Goal: Task Accomplishment & Management: Manage account settings

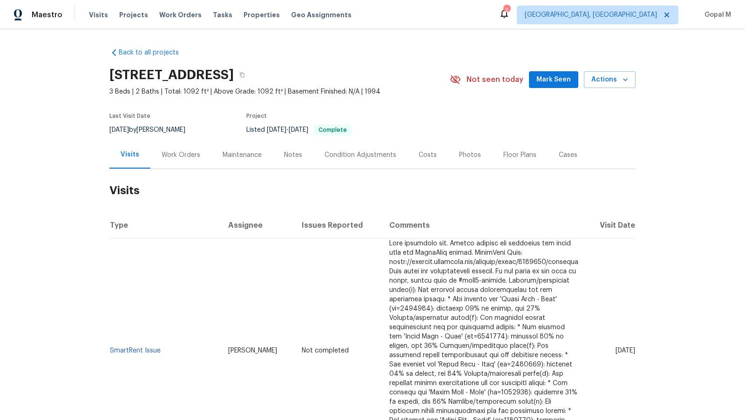
click at [187, 151] on div "Work Orders" at bounding box center [181, 154] width 39 height 9
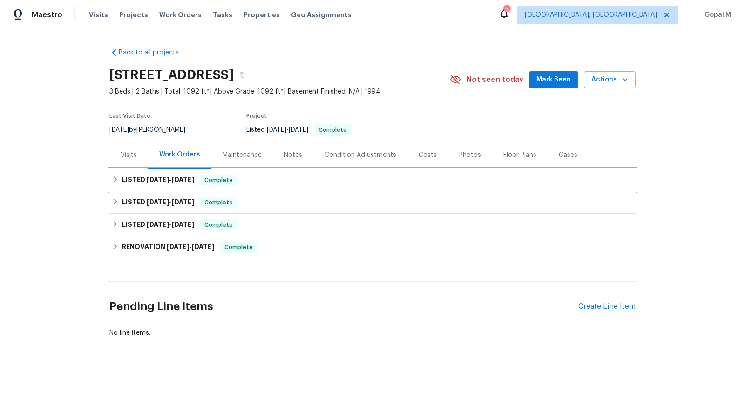
click at [291, 172] on div "LISTED 8/21/25 - 8/28/25 Complete" at bounding box center [372, 180] width 526 height 22
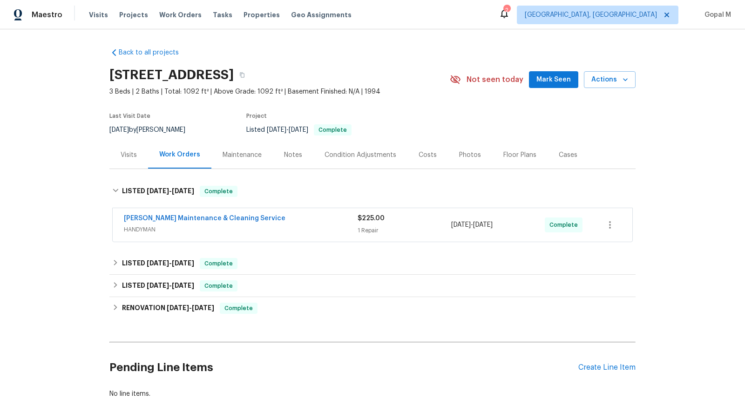
click at [310, 216] on div "Baker's Maintenance & Cleaning Service" at bounding box center [241, 219] width 234 height 11
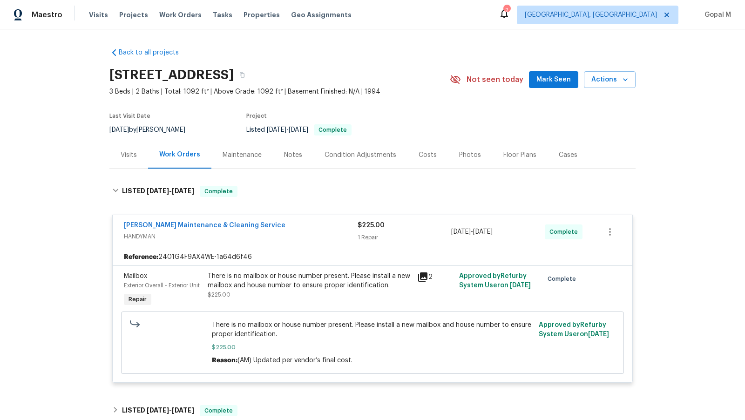
click at [350, 279] on div "There is no mailbox or house number present. Please install a new mailbox and h…" at bounding box center [310, 280] width 204 height 19
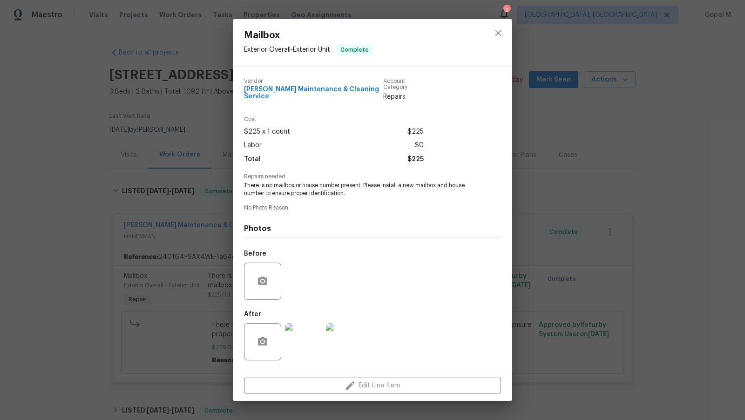
click at [185, 228] on div "Mailbox Exterior Overall - Exterior Unit Complete Vendor Baker's Maintenance & …" at bounding box center [372, 210] width 745 height 420
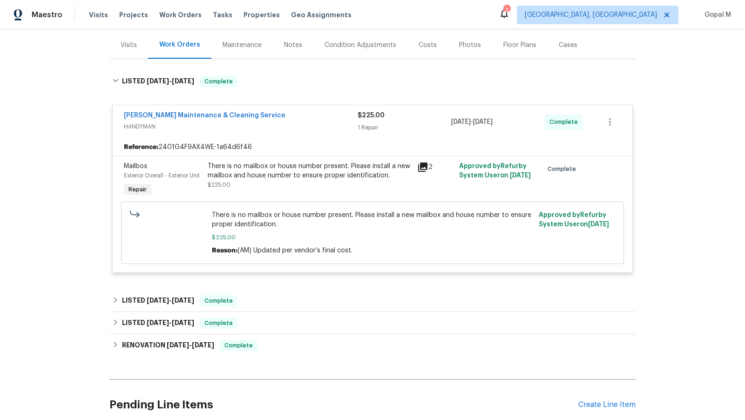
scroll to position [110, 0]
click at [344, 296] on div "LISTED 8/19/25 - 8/21/25 Complete" at bounding box center [372, 300] width 520 height 11
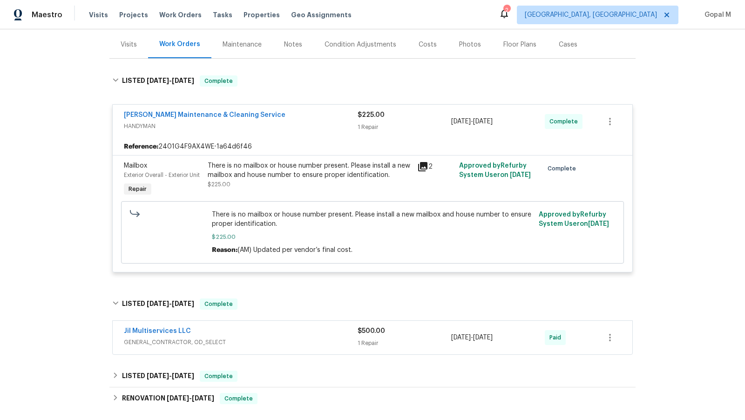
click at [424, 333] on div "$500.00" at bounding box center [404, 330] width 94 height 9
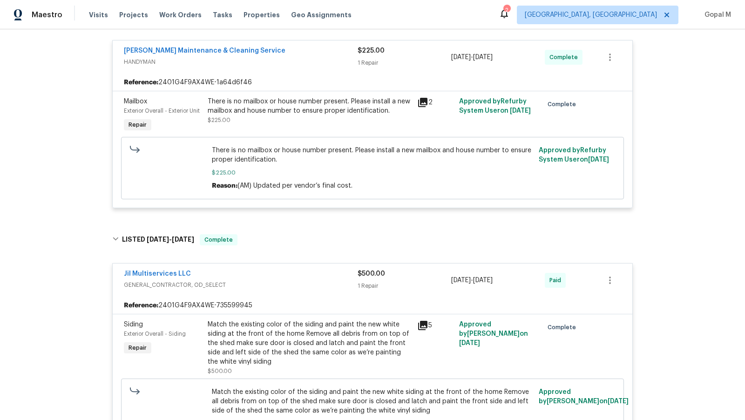
scroll to position [175, 0]
click at [421, 282] on div "1 Repair" at bounding box center [404, 285] width 94 height 9
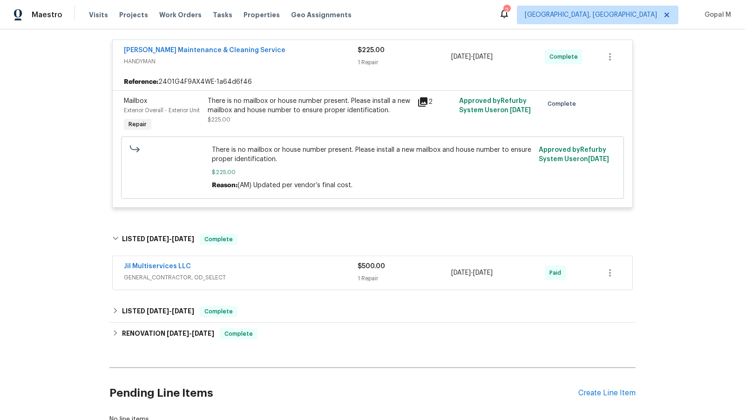
scroll to position [0, 0]
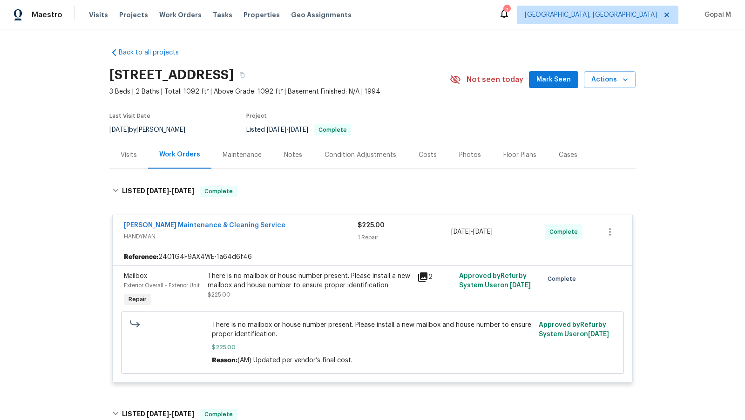
click at [421, 239] on div "1 Repair" at bounding box center [404, 237] width 94 height 9
